Goal: Download file/media

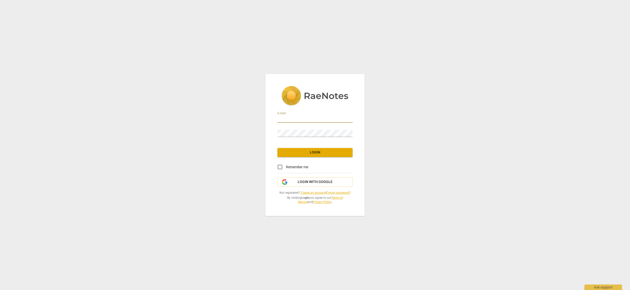
click at [295, 122] on input "email" at bounding box center [314, 119] width 75 height 7
type input "[EMAIL_ADDRESS][DOMAIN_NAME]"
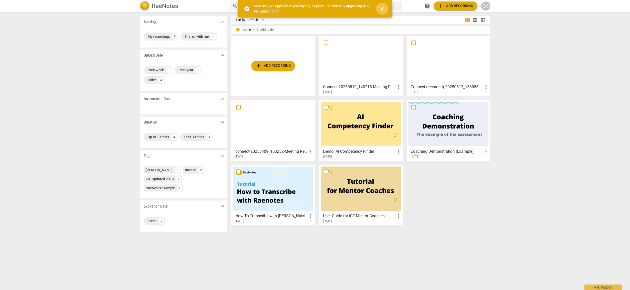
click at [382, 11] on span "close" at bounding box center [382, 9] width 6 height 6
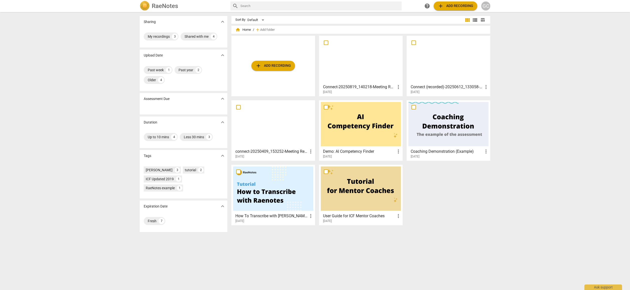
click at [359, 63] on div at bounding box center [361, 60] width 80 height 44
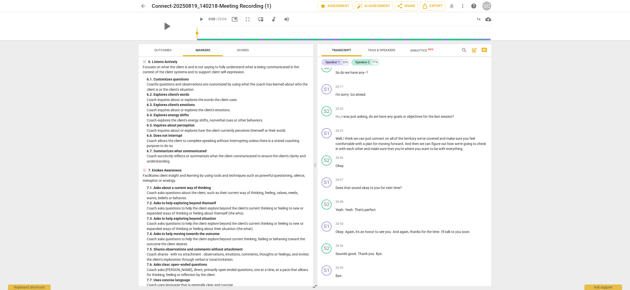
scroll to position [450, 0]
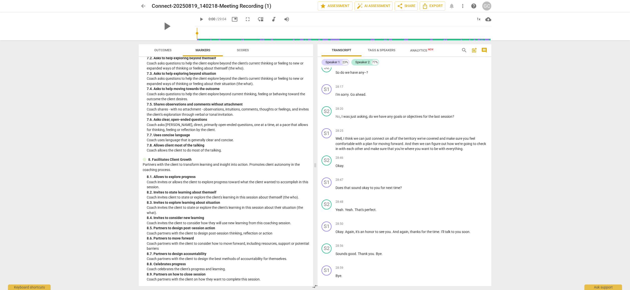
click at [250, 53] on span "Scores" at bounding box center [243, 50] width 24 height 7
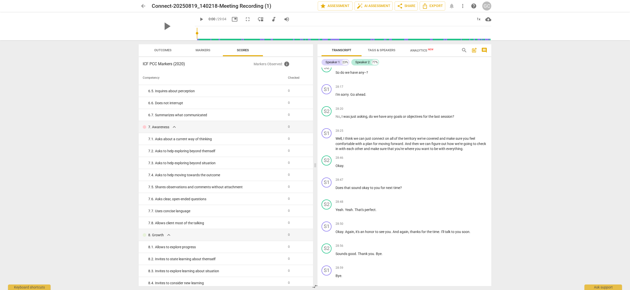
scroll to position [50, 0]
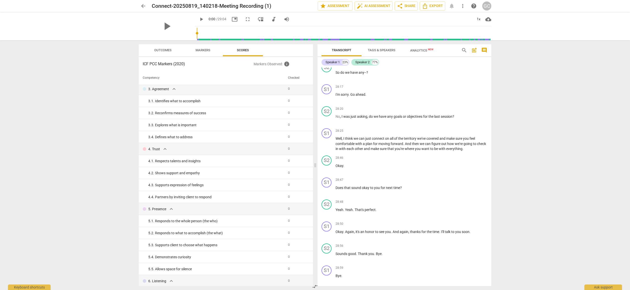
click at [169, 48] on span "Outcomes" at bounding box center [162, 50] width 17 height 4
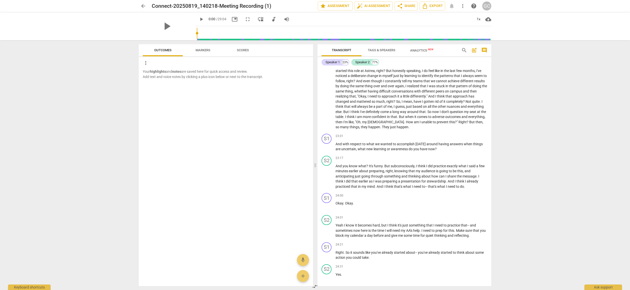
scroll to position [1602, 0]
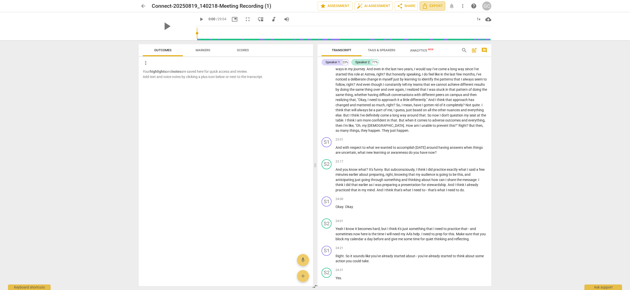
click at [436, 7] on span "Export" at bounding box center [432, 6] width 21 height 6
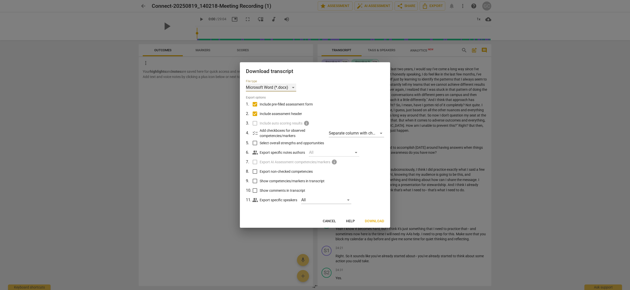
click at [295, 88] on div "Microsoft Word (*.docx)" at bounding box center [271, 88] width 50 height 8
click at [295, 88] on li "Microsoft Word (*.docx)" at bounding box center [280, 88] width 69 height 12
click at [255, 105] on input "Include pre-filled assessment form" at bounding box center [255, 105] width 10 height 10
checkbox input "false"
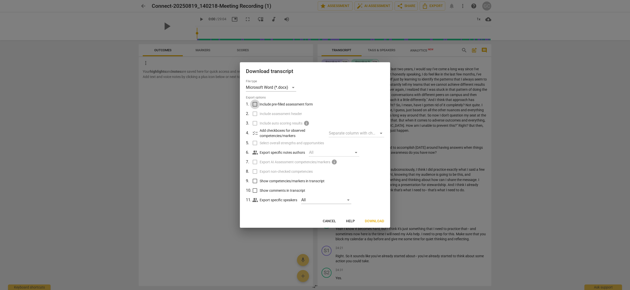
click at [253, 103] on input "Include pre-filled assessment form" at bounding box center [255, 105] width 10 height 10
checkbox input "true"
click at [381, 221] on span "Download" at bounding box center [374, 221] width 19 height 5
